Goal: Task Accomplishment & Management: Use online tool/utility

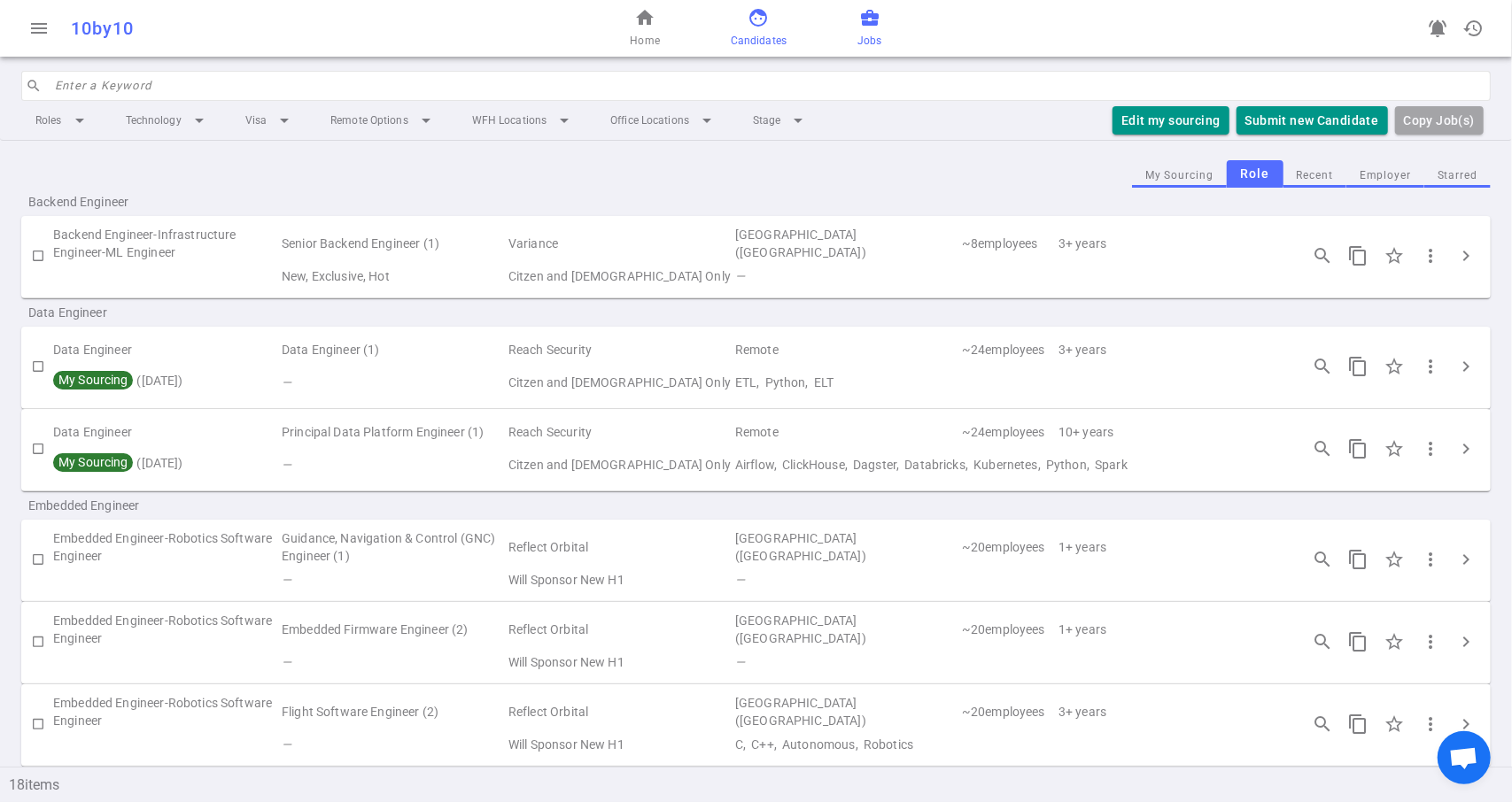
click at [767, 38] on span "Candidates" at bounding box center [758, 40] width 56 height 18
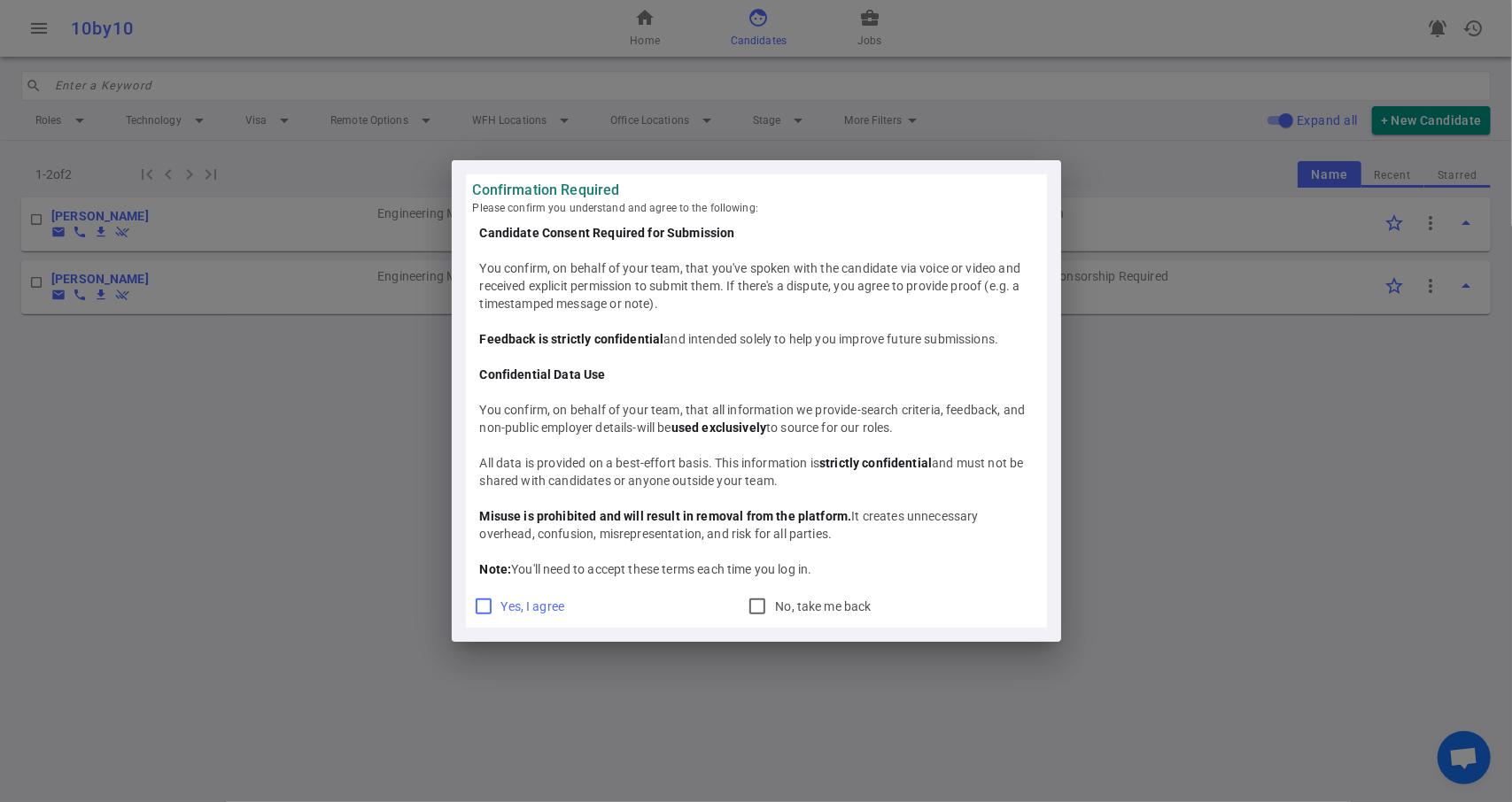
click at [551, 606] on span "Yes, I agree" at bounding box center [533, 606] width 64 height 14
click at [494, 606] on input "Yes, I agree" at bounding box center [483, 606] width 22 height 21
checkbox input "true"
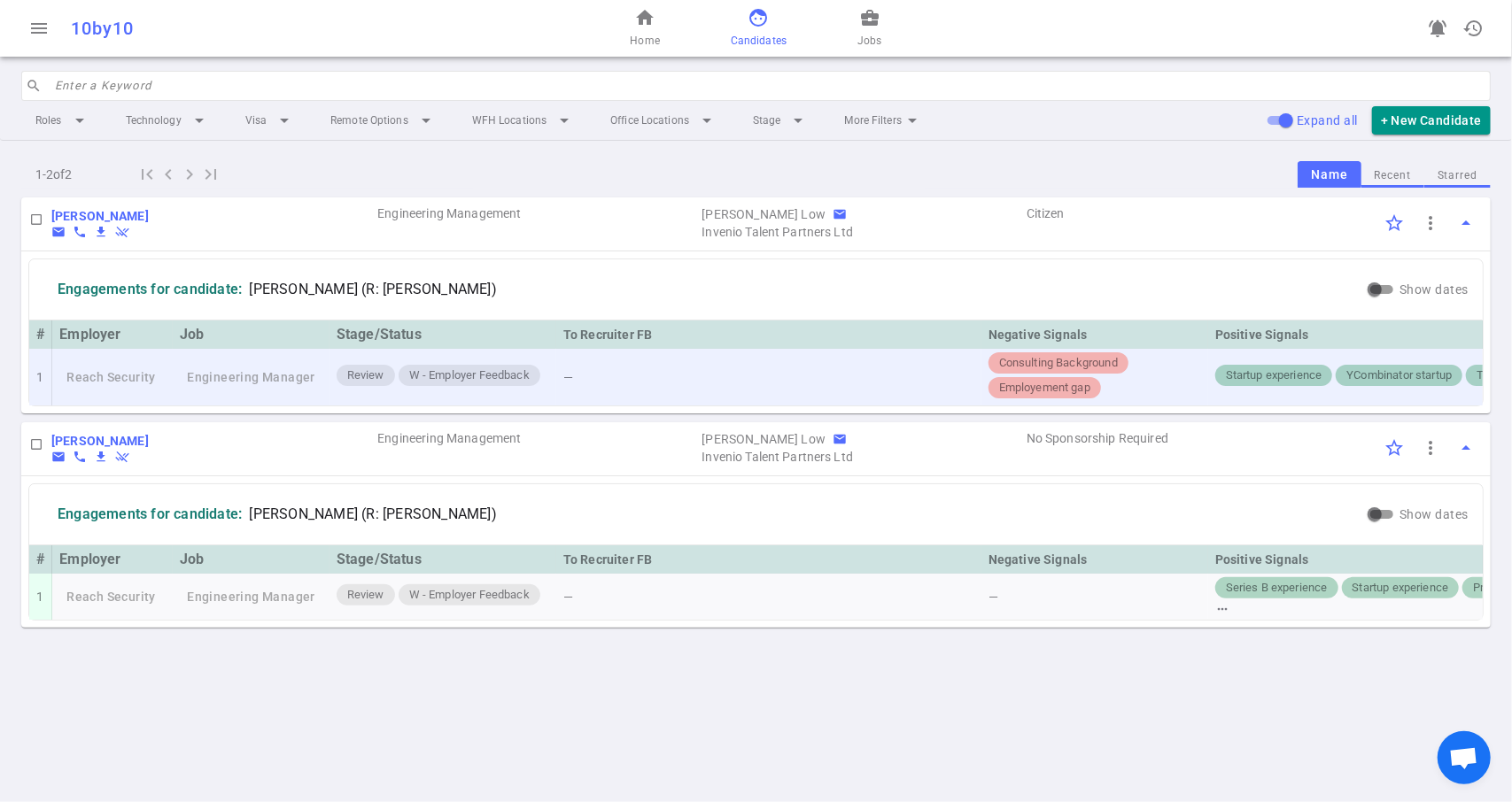
click at [391, 385] on div "Review W - Employer Feedback" at bounding box center [442, 377] width 212 height 25
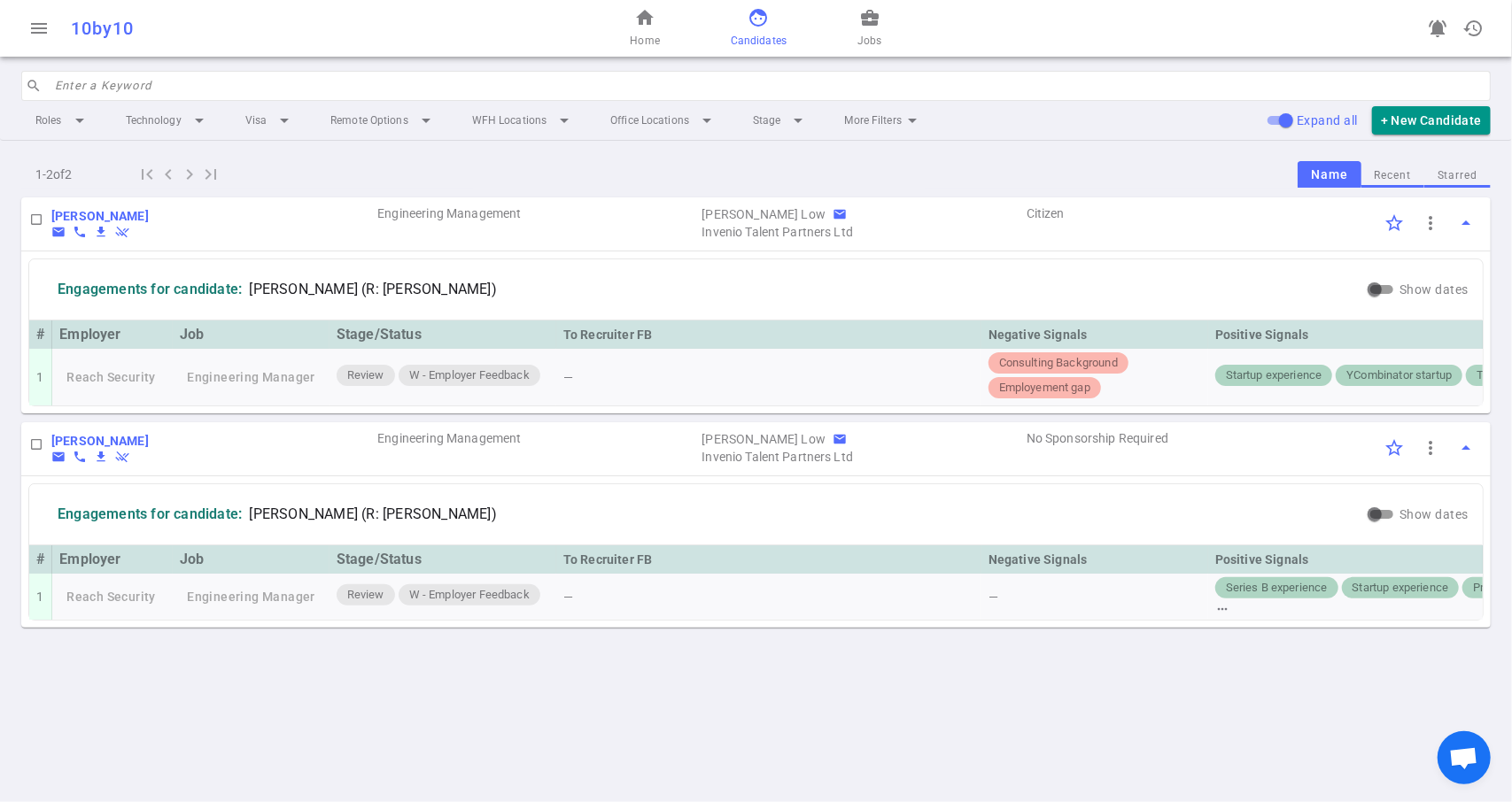
drag, startPoint x: 1020, startPoint y: 419, endPoint x: 1173, endPoint y: 403, distance: 153.8
click at [1194, 405] on div "Engagements for candidate: Sirikhwan Lertvilai (R: Mathew Low) Show dates # Emp…" at bounding box center [756, 333] width 1455 height 148
click at [1378, 281] on input "Show dates" at bounding box center [1375, 289] width 64 height 21
checkbox input "true"
